Goal: Task Accomplishment & Management: Manage account settings

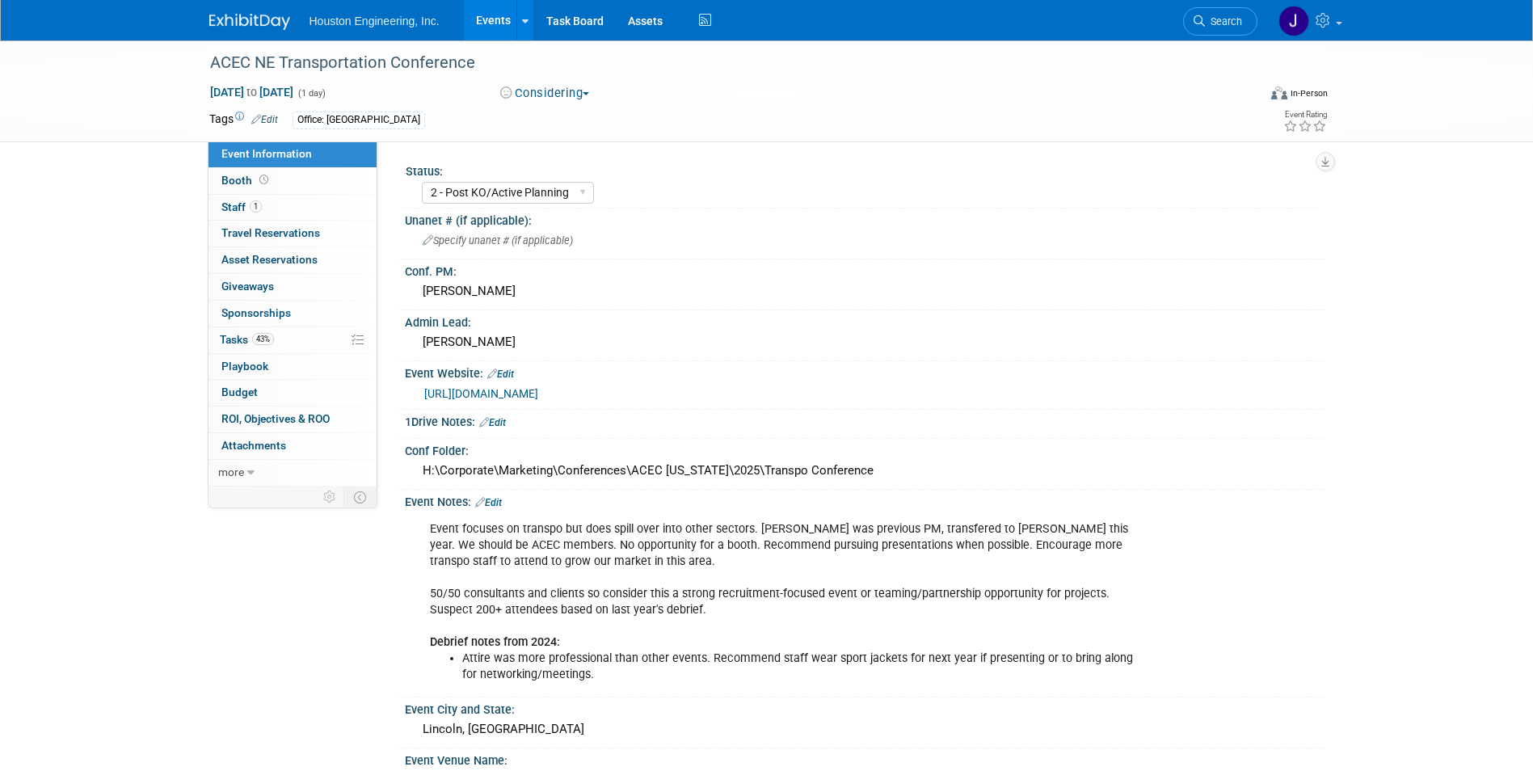
select select "2 - Post KO/Active Planning"
select select "No"
select select "Multi-sector/Any/All"
click at [240, 181] on span "Booth" at bounding box center [246, 180] width 50 height 13
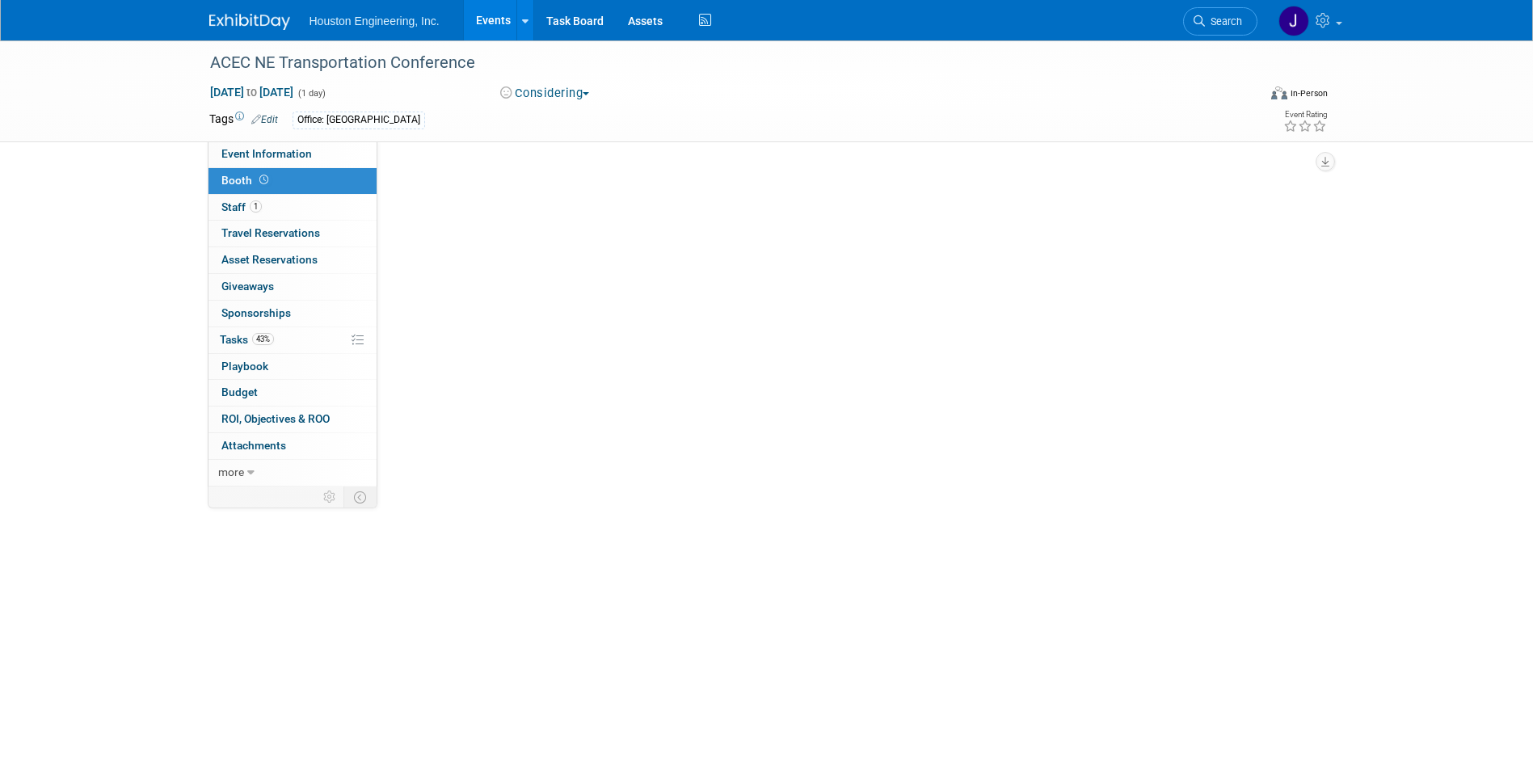
select select "No"
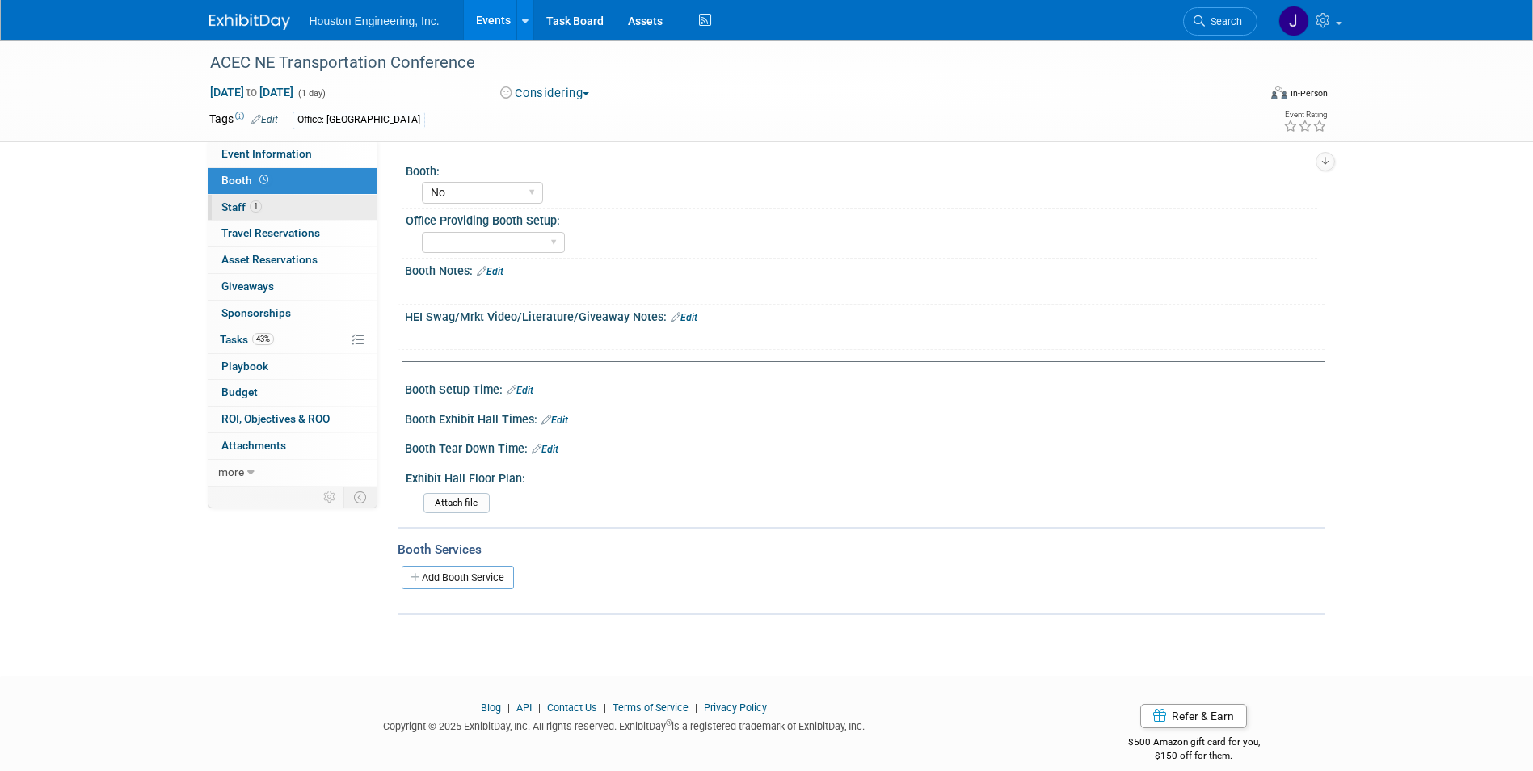
click at [247, 208] on span "Staff 1" at bounding box center [241, 206] width 40 height 13
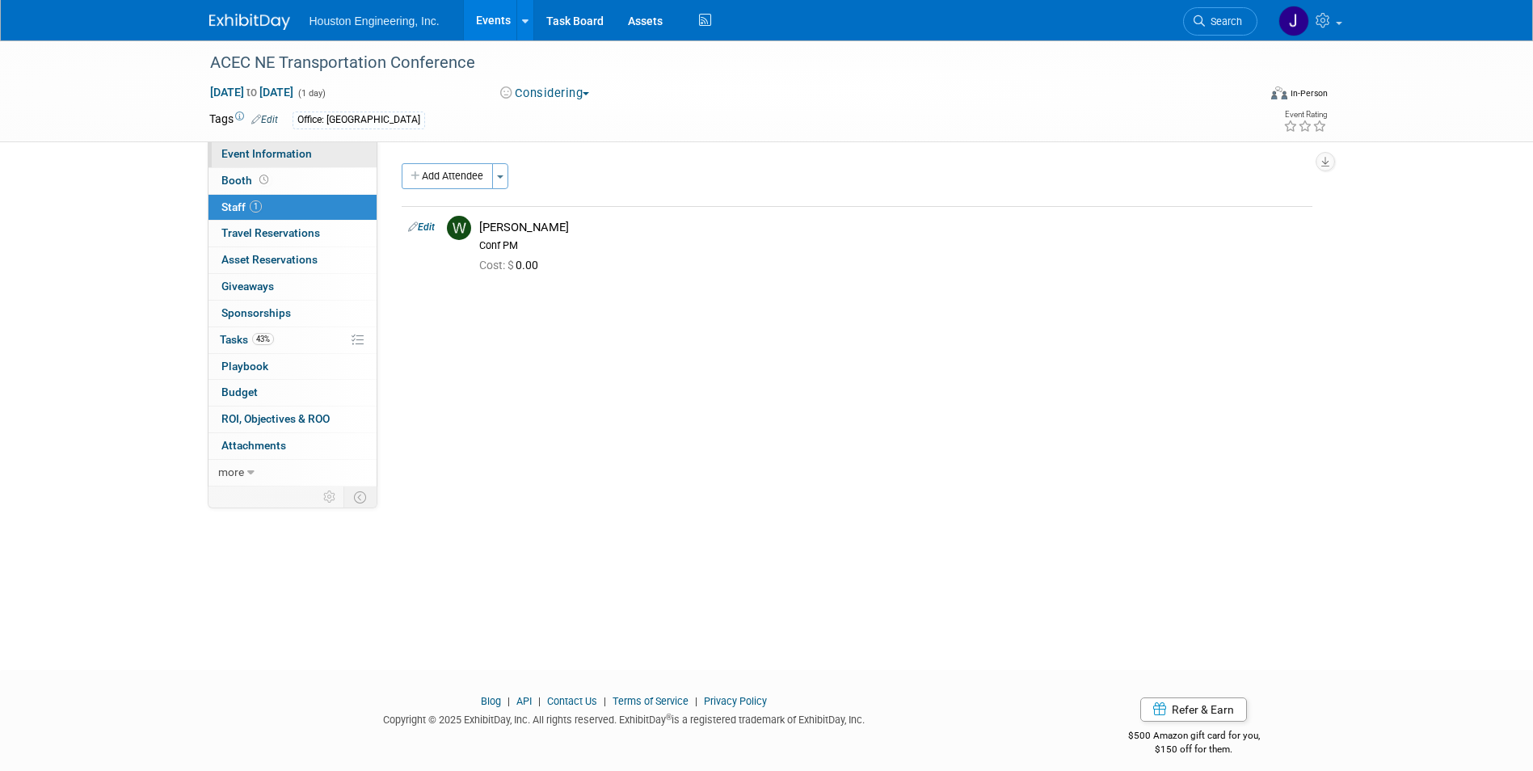
click at [249, 160] on link "Event Information" at bounding box center [293, 154] width 168 height 26
select select "2 - Post KO/Active Planning"
select select "No"
select select "Multi-sector/Any/All"
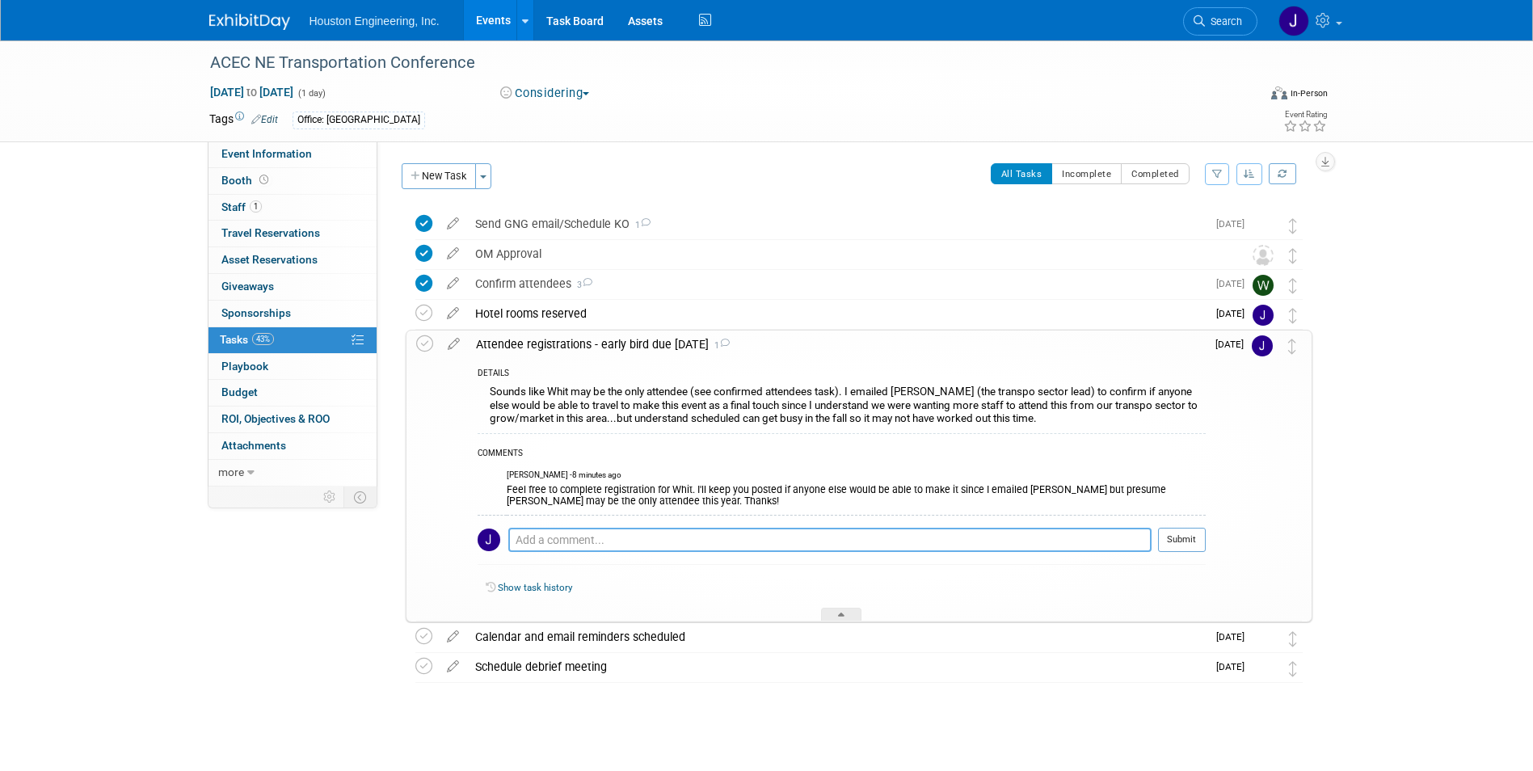
click at [571, 536] on textarea at bounding box center [829, 540] width 643 height 24
type textarea "Whit is registered"
click at [1178, 542] on button "Submit" at bounding box center [1182, 540] width 48 height 24
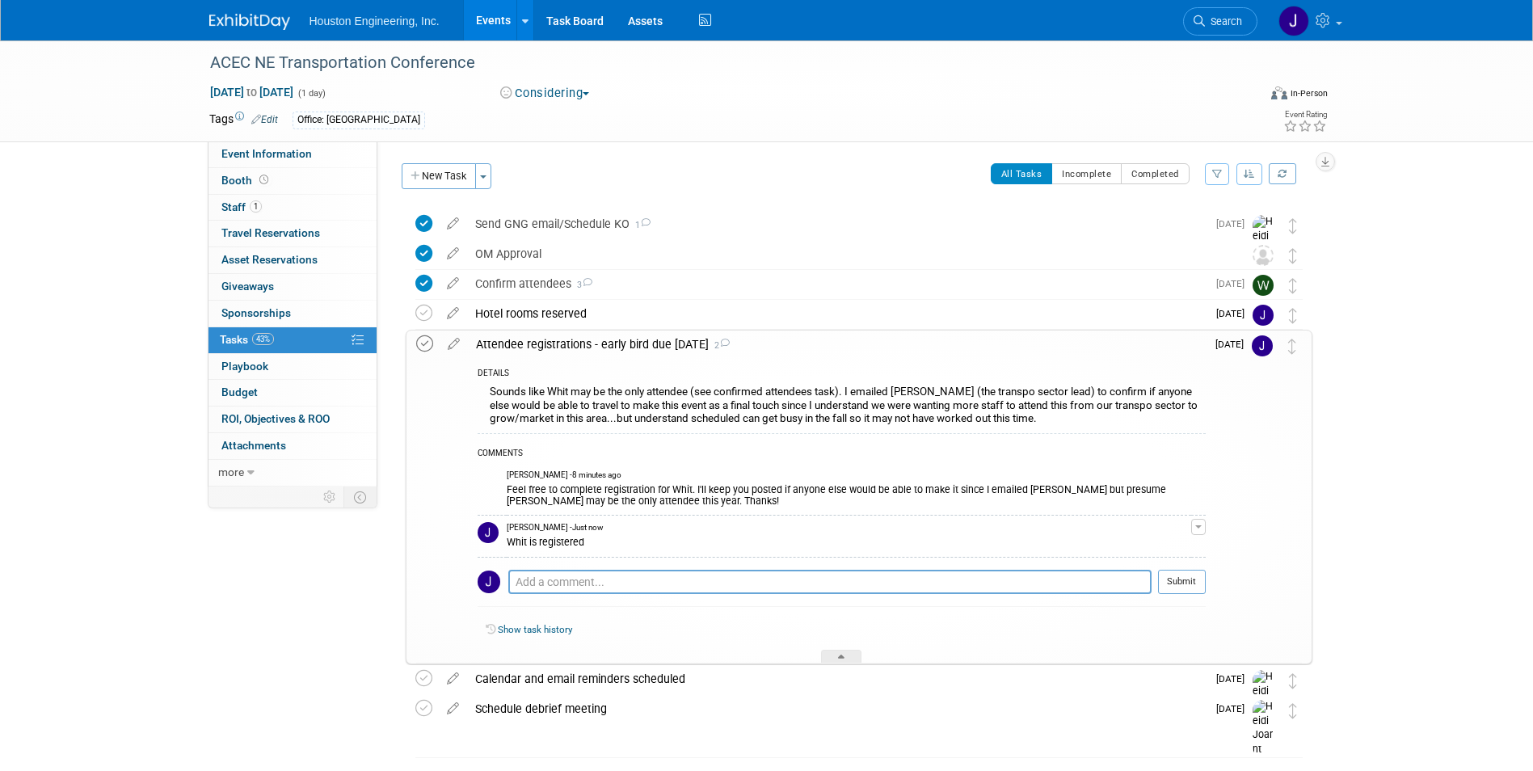
click at [426, 344] on icon at bounding box center [424, 343] width 17 height 17
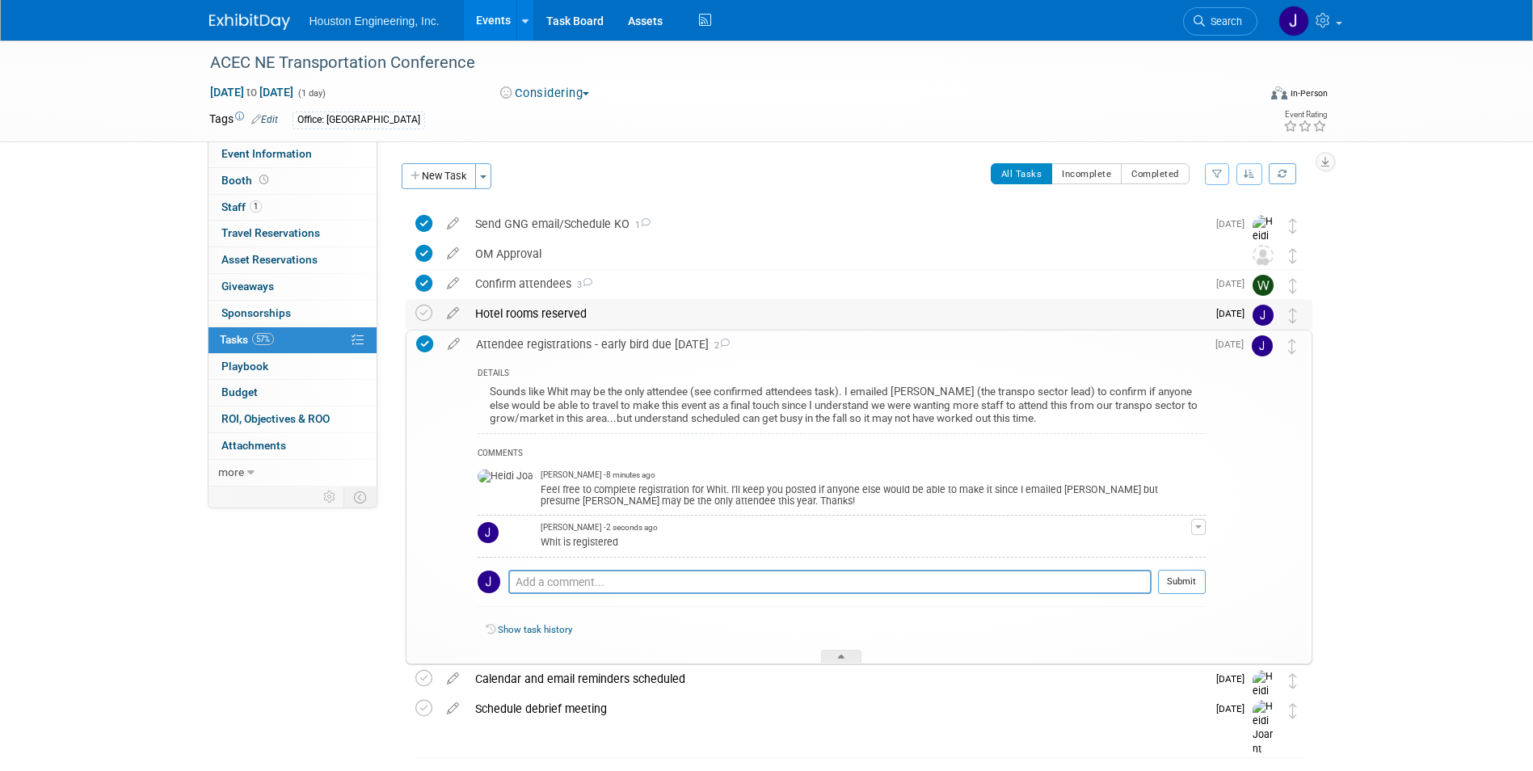
click at [573, 314] on div "Hotel rooms reserved" at bounding box center [837, 313] width 740 height 27
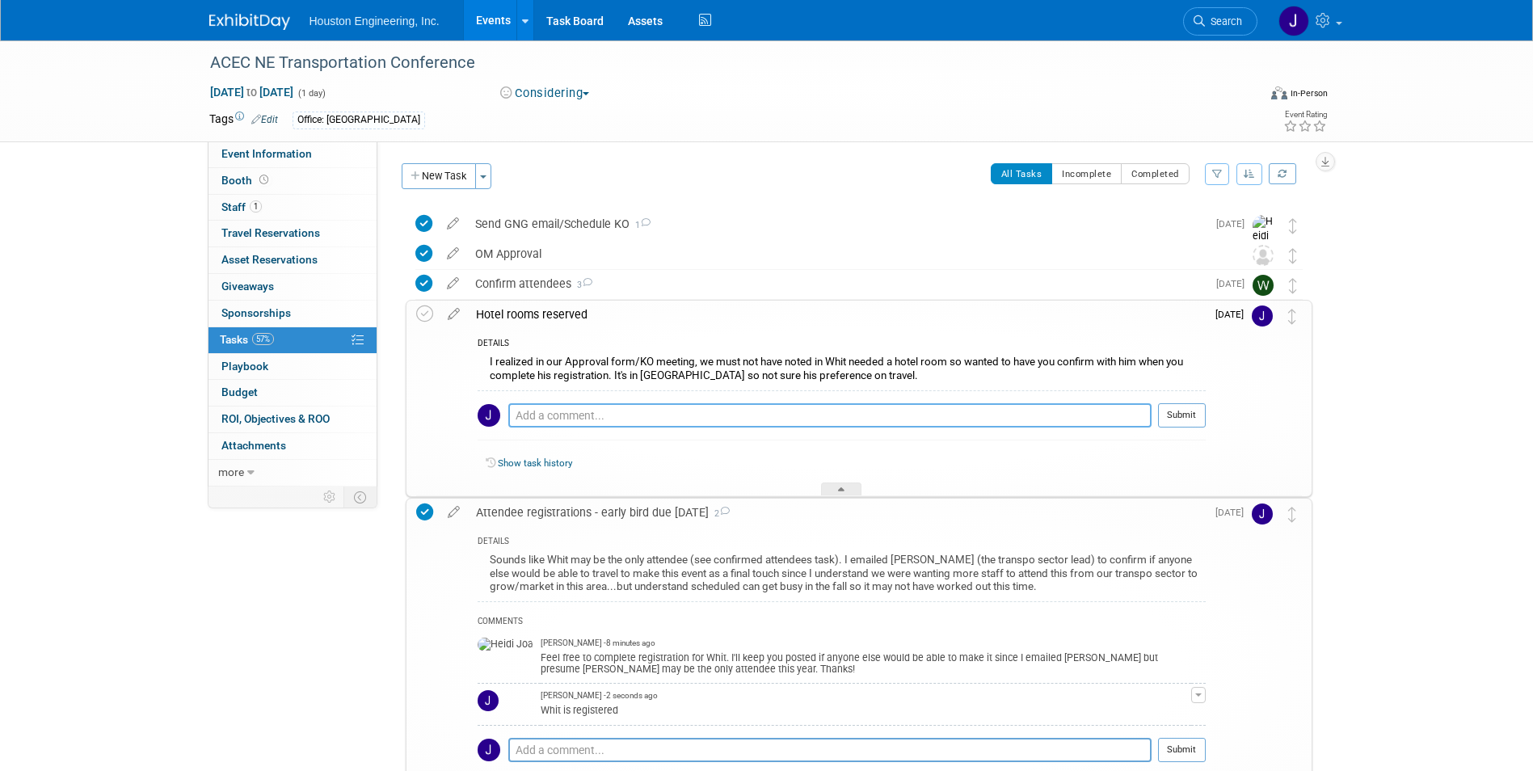
click at [613, 416] on textarea at bounding box center [829, 415] width 643 height 24
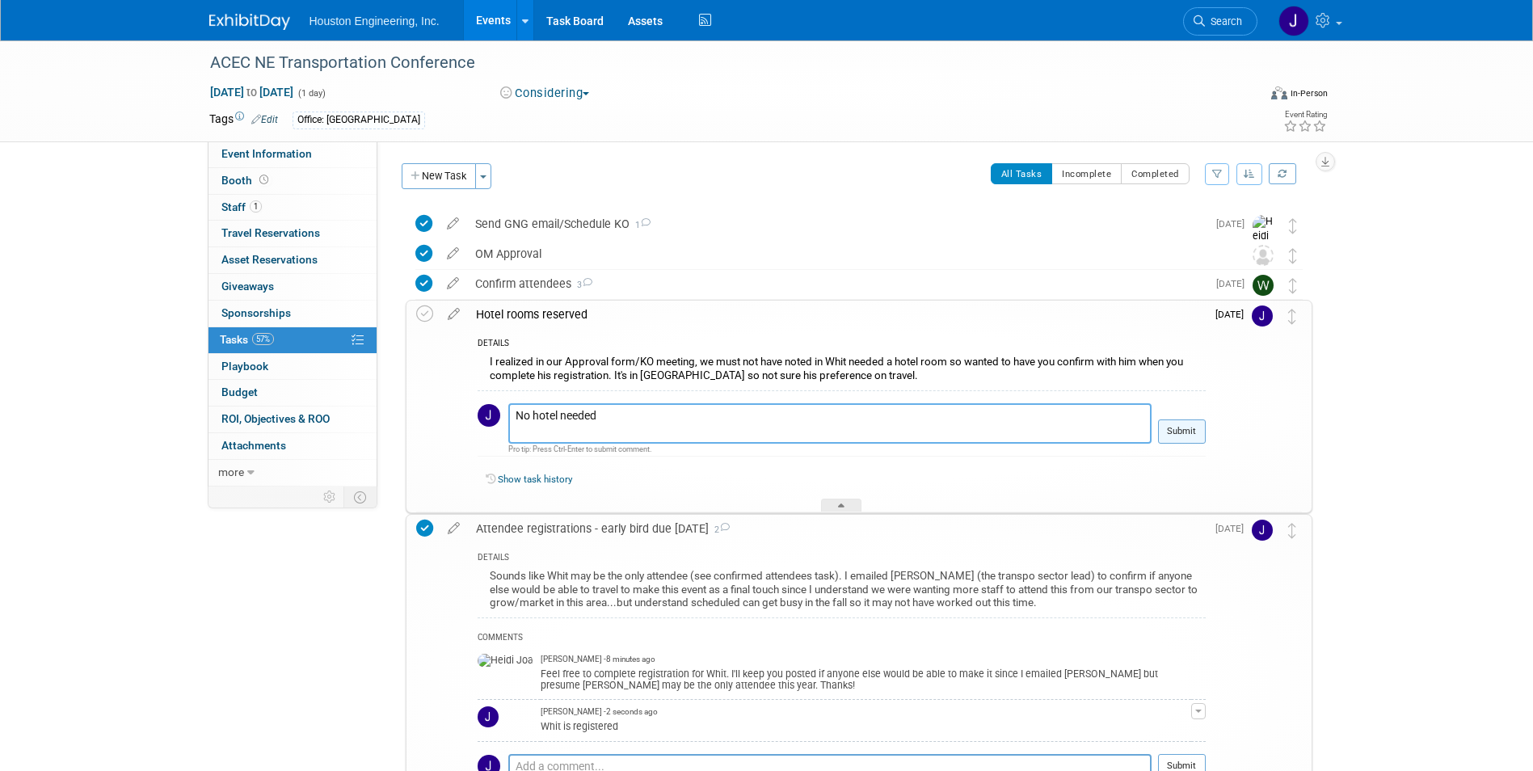
type textarea "No hotel needed"
click at [1190, 434] on button "Submit" at bounding box center [1182, 432] width 48 height 24
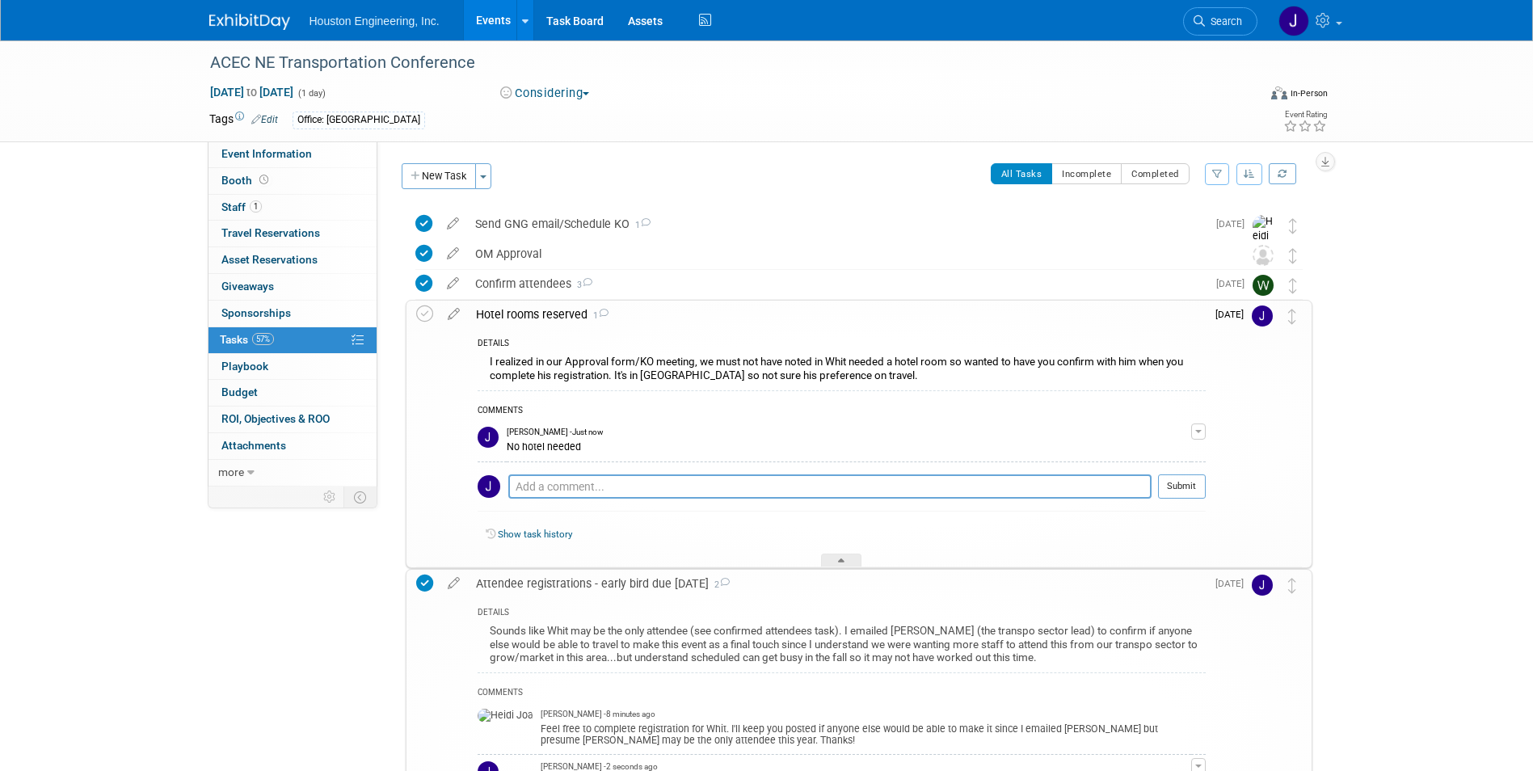
drag, startPoint x: 428, startPoint y: 312, endPoint x: 470, endPoint y: 319, distance: 42.7
click at [431, 312] on icon at bounding box center [424, 314] width 17 height 17
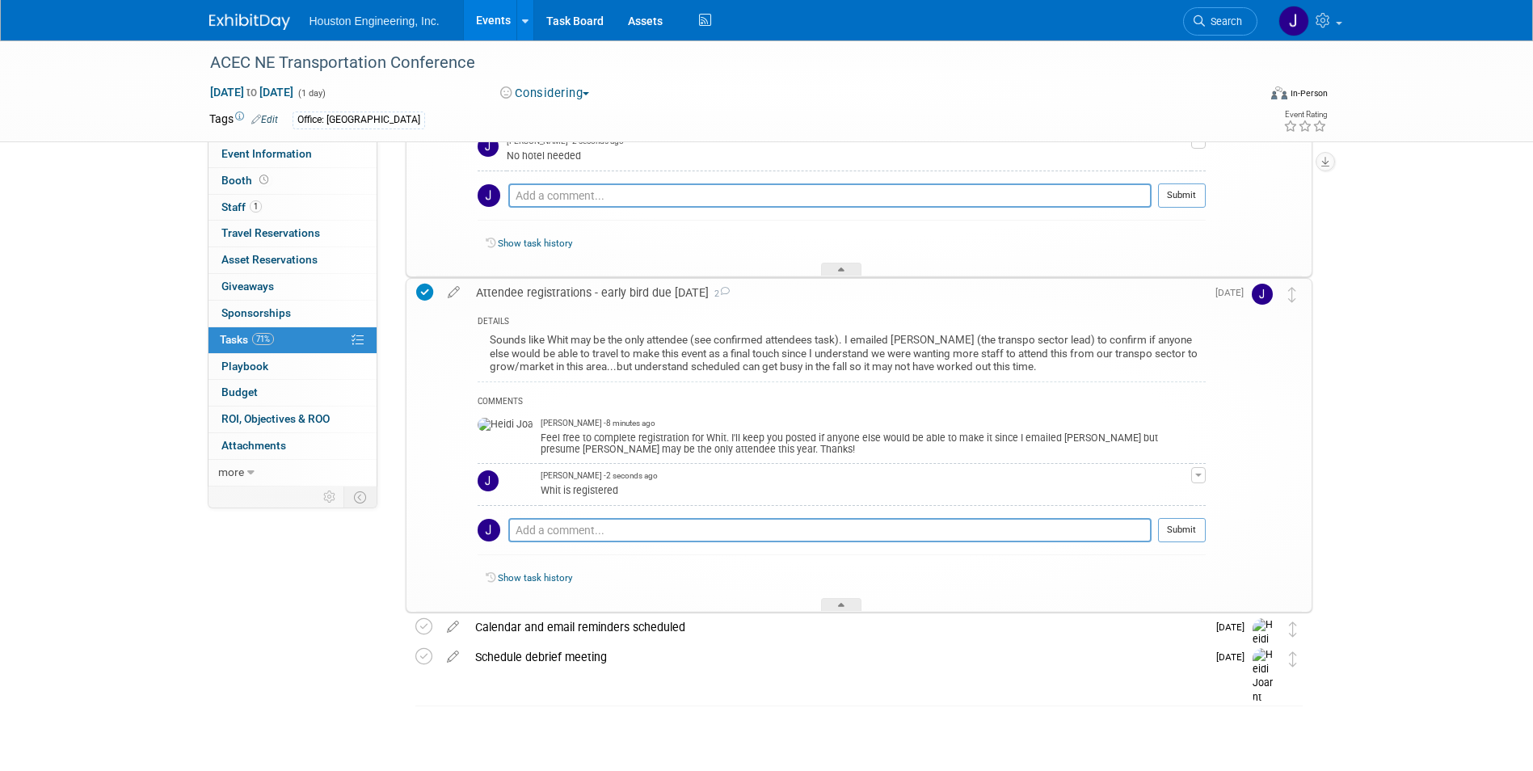
scroll to position [292, 0]
click at [283, 565] on div "Event Information Event Info Booth Booth 1 Staff 1 Staff 0 Travel Reservations …" at bounding box center [767, 244] width 1140 height 990
click at [600, 630] on div "Calendar and email reminders scheduled" at bounding box center [837, 626] width 740 height 27
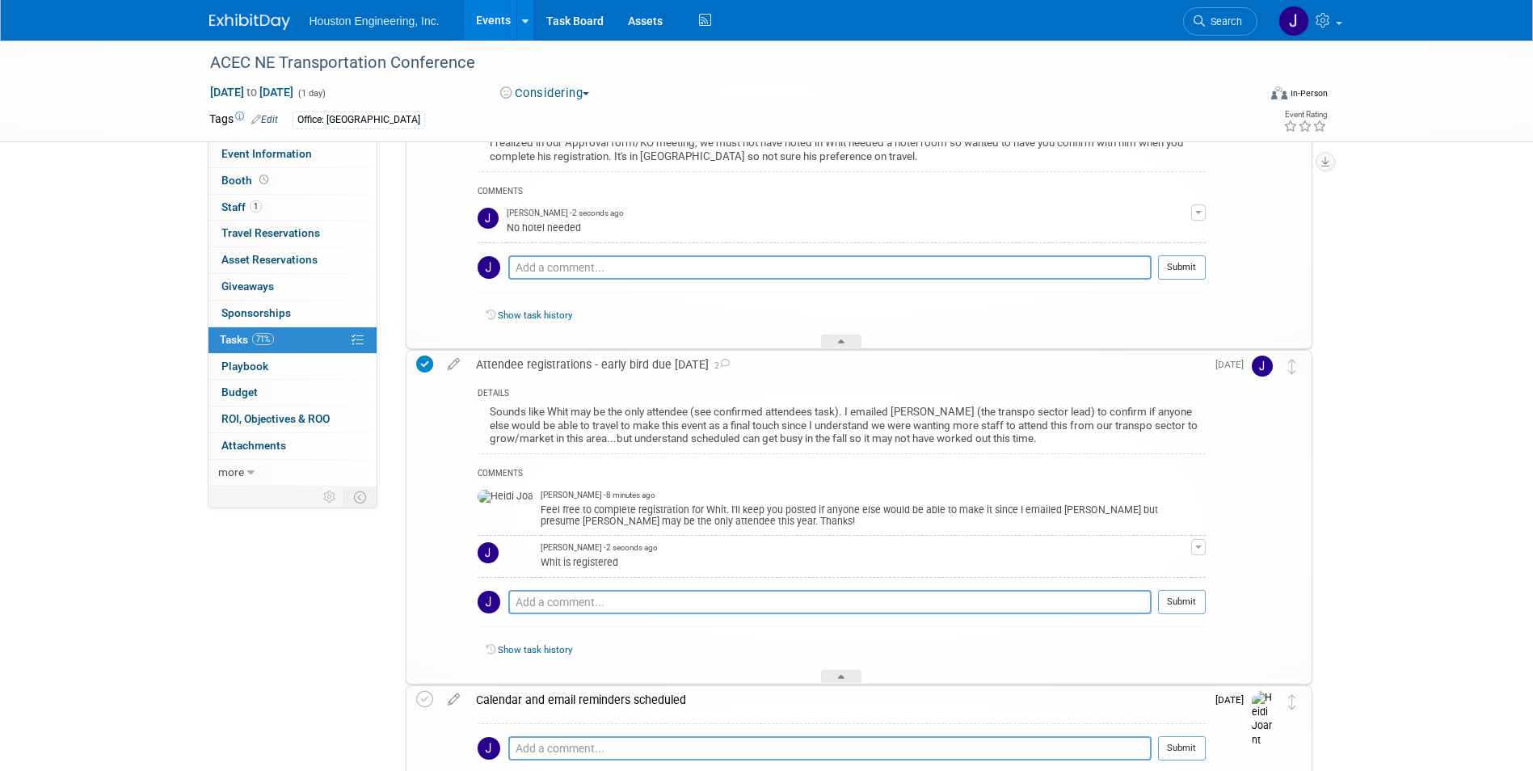
scroll to position [0, 0]
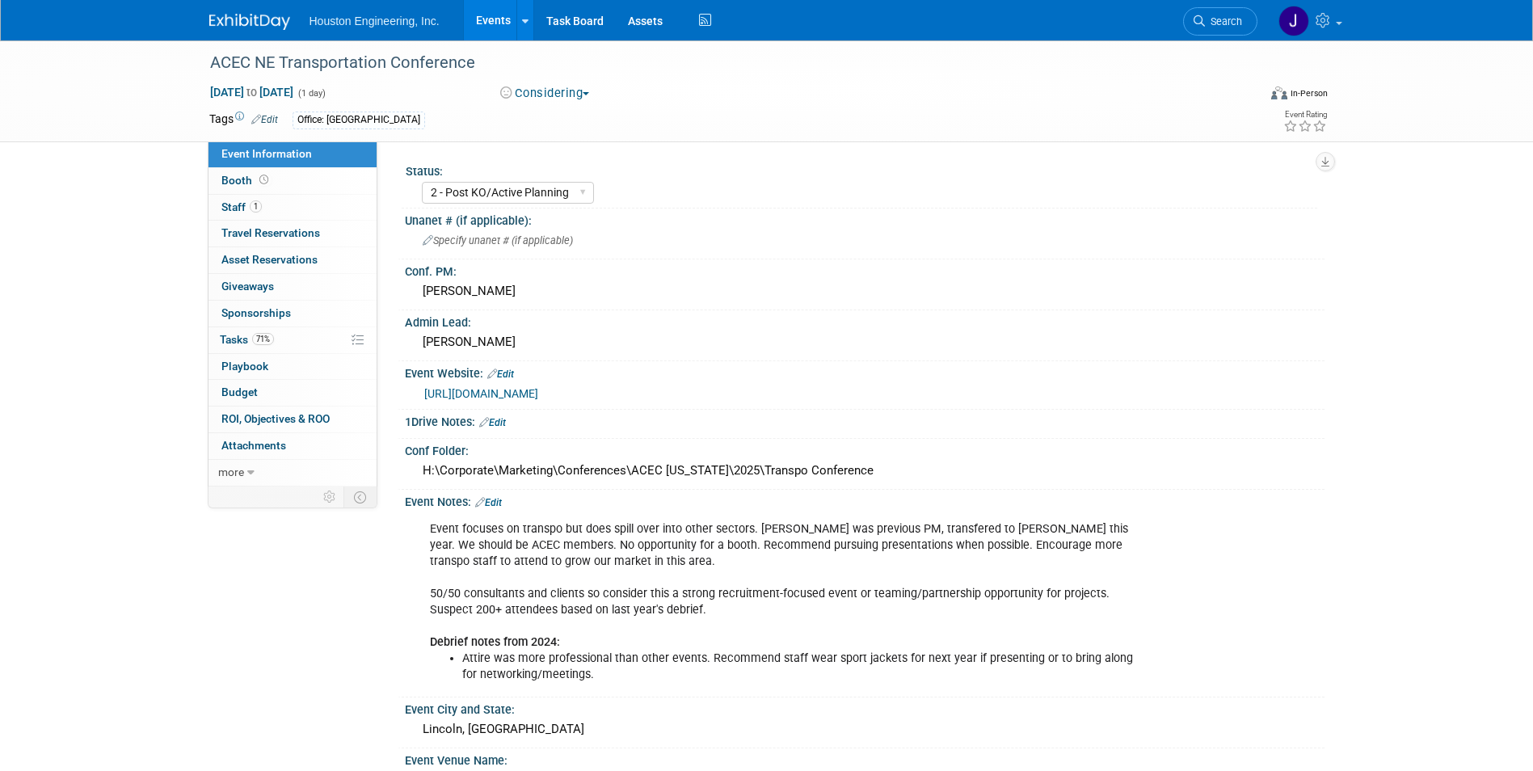
select select "2 - Post KO/Active Planning"
select select "No"
select select "Multi-sector/Any/All"
